Goal: Task Accomplishment & Management: Manage account settings

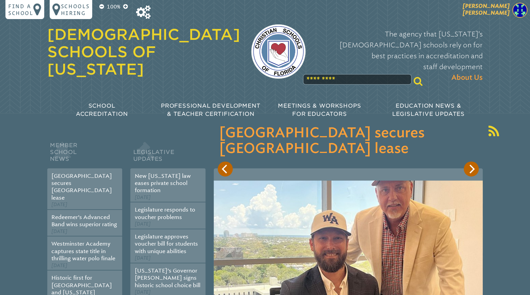
click at [507, 11] on span "[PERSON_NAME]" at bounding box center [486, 9] width 47 height 13
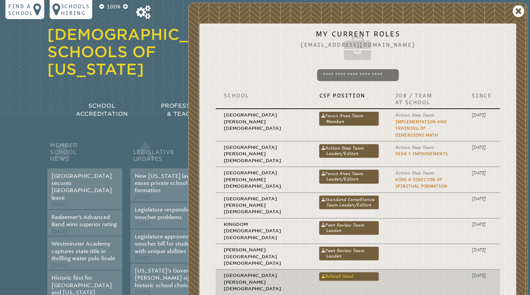
click at [319, 272] on link "School Head" at bounding box center [349, 276] width 60 height 8
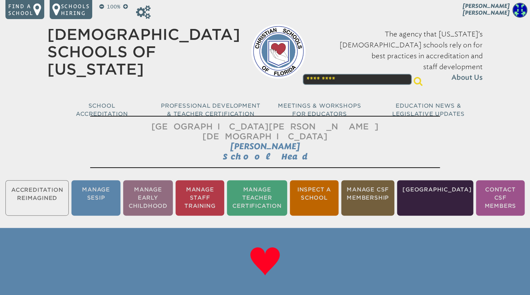
click at [39, 186] on ul "Accreditation Reimagined Manage SESIP Manage Early Childhood Manage Staff Train…" at bounding box center [265, 198] width 530 height 38
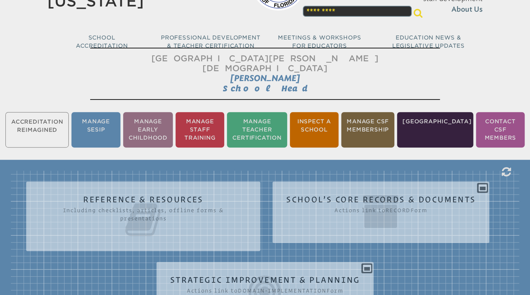
scroll to position [71, 0]
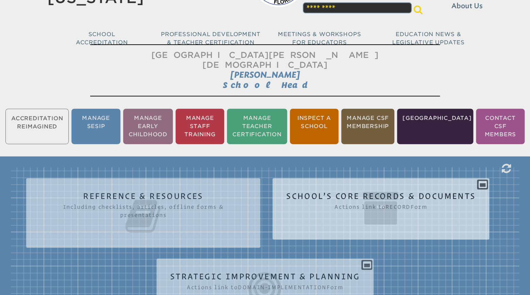
click at [377, 189] on icon at bounding box center [380, 208] width 189 height 38
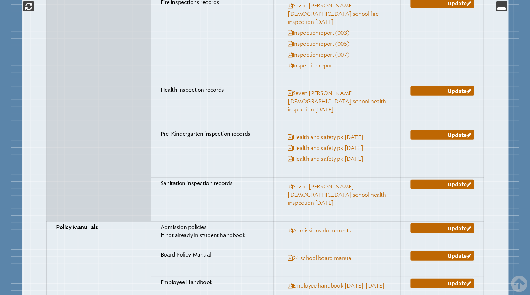
scroll to position [572, 0]
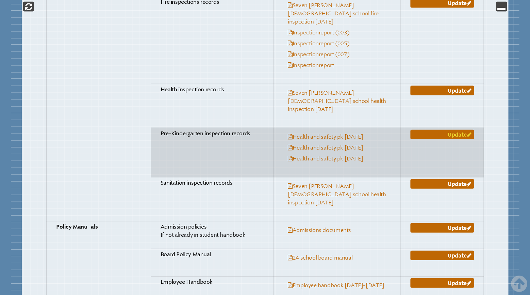
click at [460, 130] on link "Update" at bounding box center [442, 135] width 64 height 10
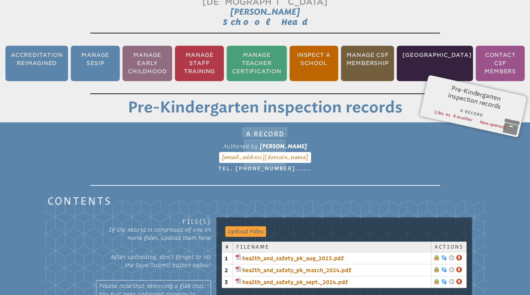
scroll to position [184, 0]
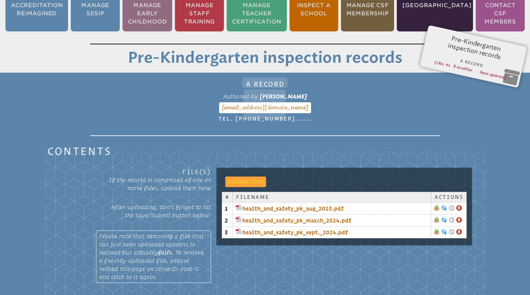
click at [247, 176] on input "file" at bounding box center [242, 181] width 34 height 10
type input "**********"
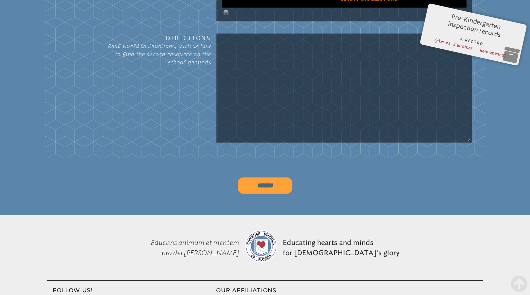
scroll to position [541, 0]
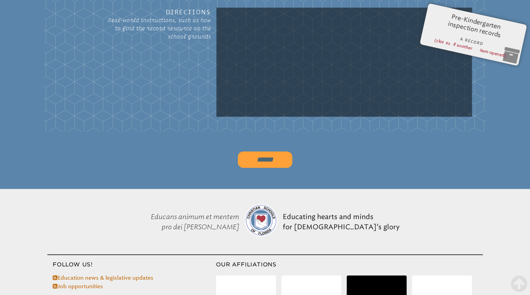
click at [271, 151] on input "******" at bounding box center [265, 159] width 54 height 16
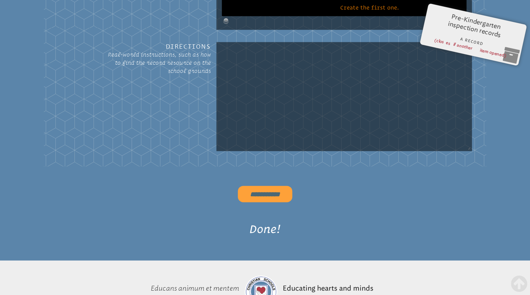
type input "******"
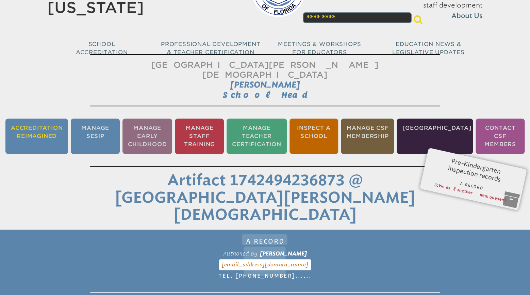
scroll to position [59, 0]
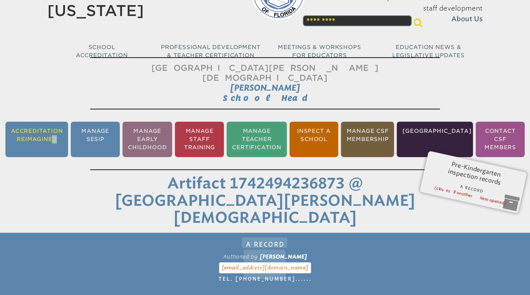
click at [30, 129] on li "Accreditation Reimagined" at bounding box center [36, 138] width 63 height 35
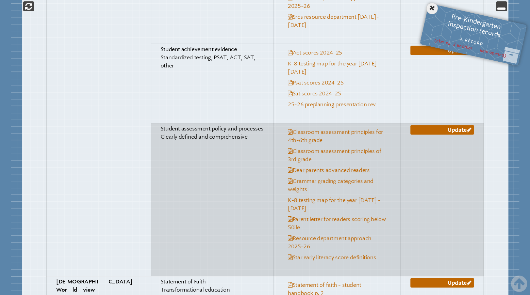
scroll to position [2185, 0]
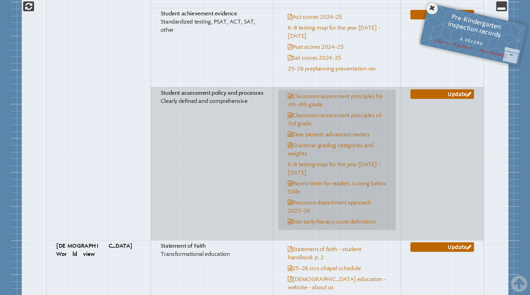
click at [326, 131] on link "Dear parents advanced readers" at bounding box center [329, 134] width 82 height 6
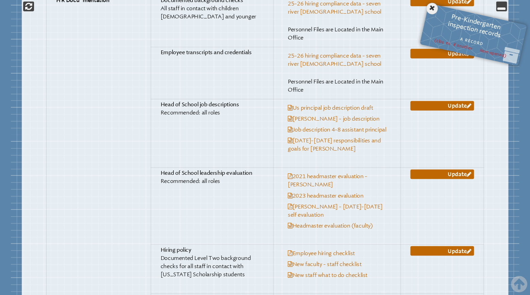
scroll to position [1399, 0]
